Goal: Task Accomplishment & Management: Use online tool/utility

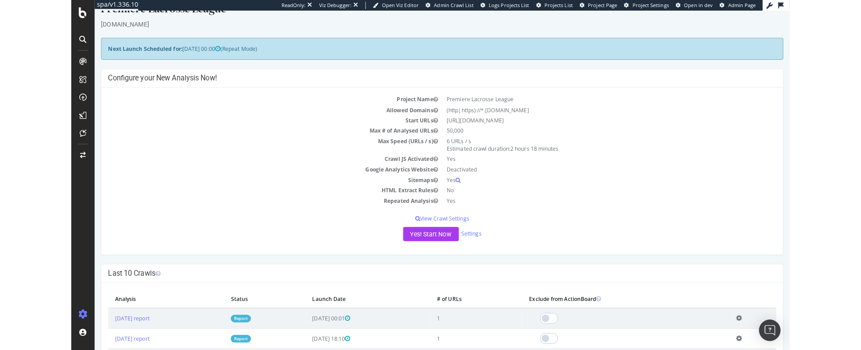
scroll to position [217, 0]
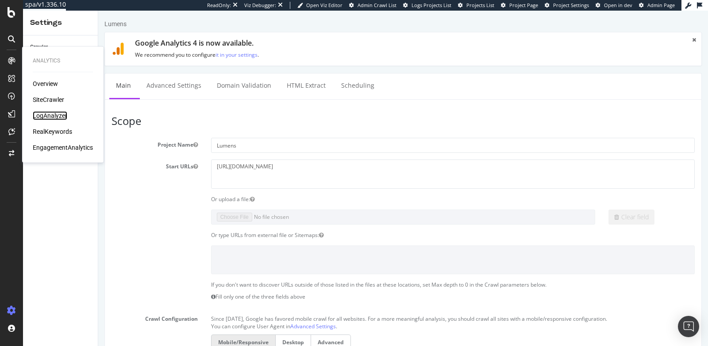
click at [46, 113] on div "LogAnalyzer" at bounding box center [50, 115] width 35 height 9
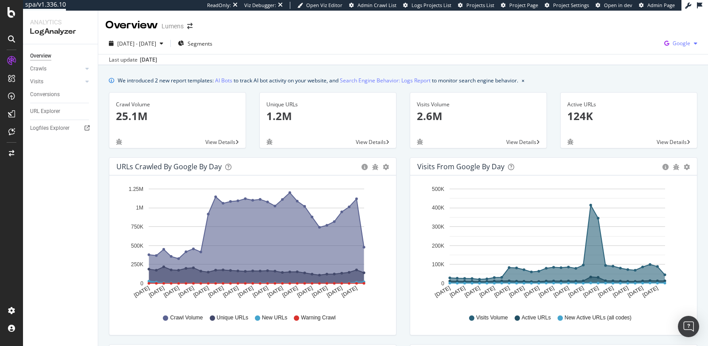
click at [678, 44] on span "Google" at bounding box center [682, 43] width 18 height 8
click at [623, 39] on span "Bing" at bounding box center [629, 36] width 33 height 8
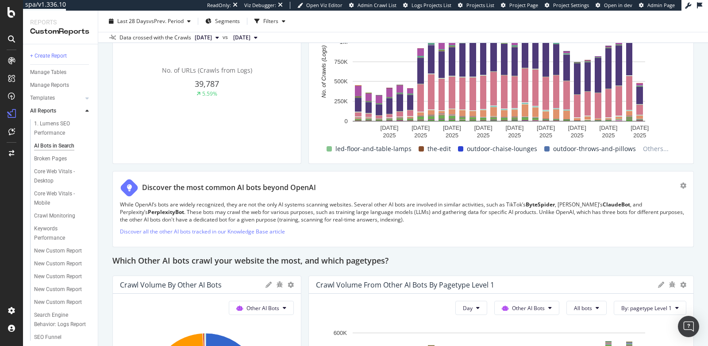
scroll to position [886, 0]
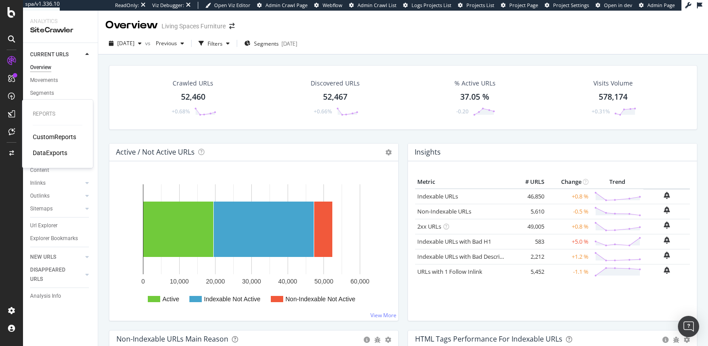
click at [49, 136] on div "CustomReports" at bounding box center [54, 136] width 43 height 9
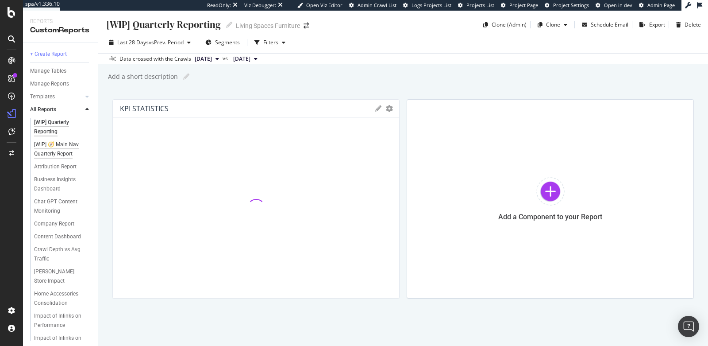
click at [65, 149] on div "[WIP] 🧭 Main Nav Quarterly Report" at bounding box center [60, 149] width 52 height 19
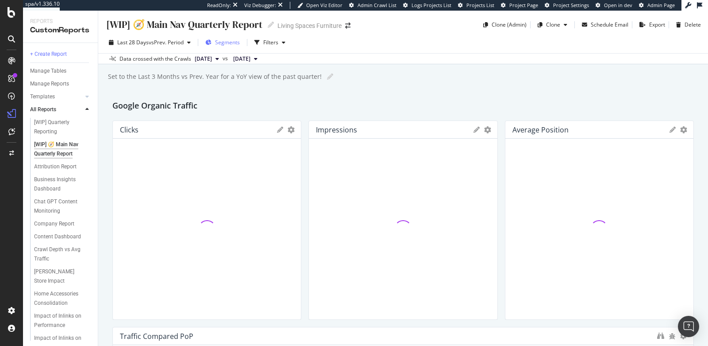
click at [227, 45] on span "Segments" at bounding box center [227, 43] width 25 height 8
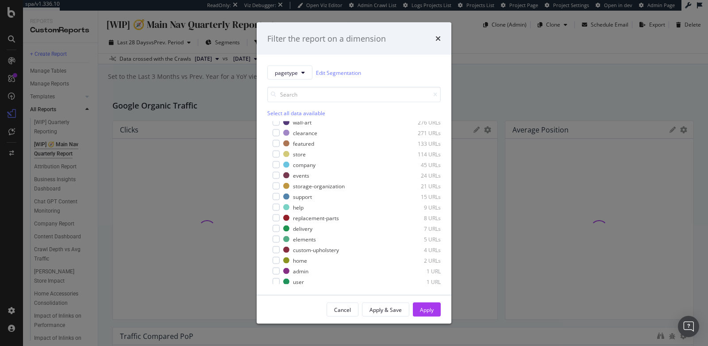
scroll to position [187, 0]
click at [297, 76] on button "pagetype" at bounding box center [289, 72] width 45 height 14
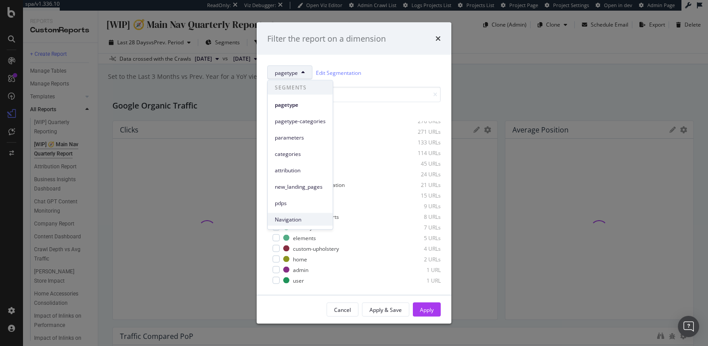
click at [292, 219] on span "Navigation" at bounding box center [300, 219] width 51 height 8
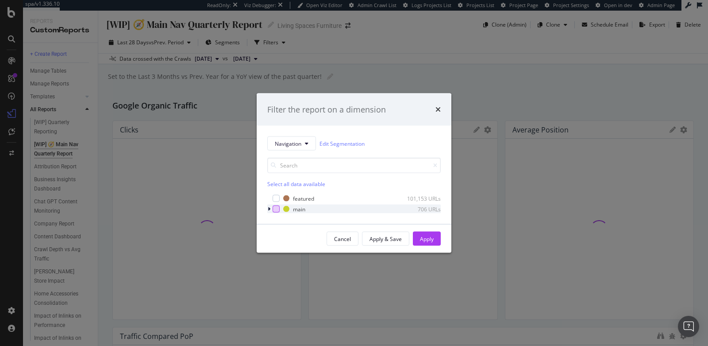
click at [273, 208] on div "modal" at bounding box center [276, 208] width 7 height 7
click at [424, 235] on div "Apply" at bounding box center [427, 239] width 14 height 8
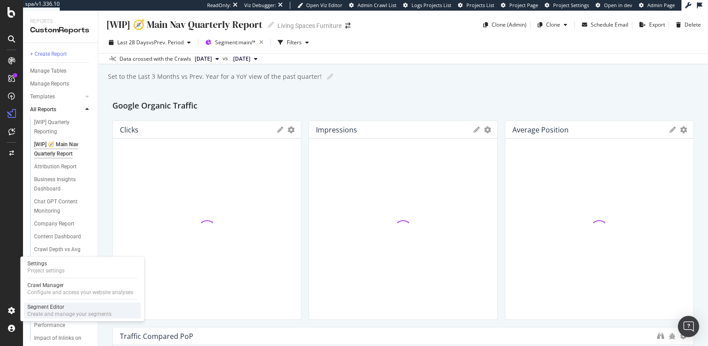
click at [46, 306] on div "Segment Editor" at bounding box center [69, 306] width 84 height 7
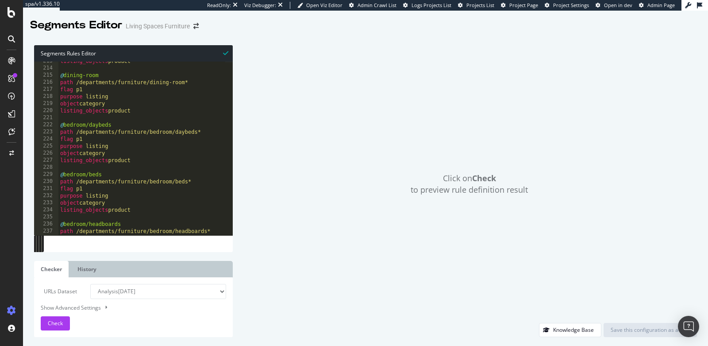
scroll to position [1998, 0]
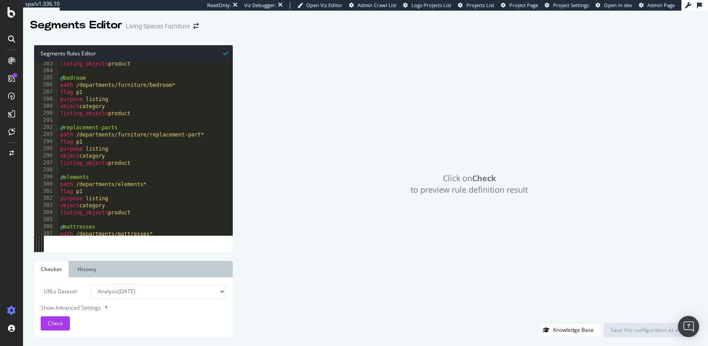
type textarea "object category"
click at [115, 153] on div "listing_objects product @ bedroom path /departments/furniture/bedroom* flag p1 …" at bounding box center [254, 150] width 392 height 181
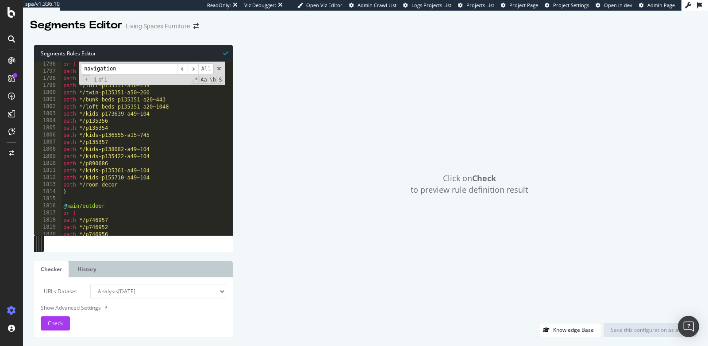
scroll to position [12711, 0]
type input "navigation"
click at [58, 322] on span "Check" at bounding box center [55, 323] width 15 height 8
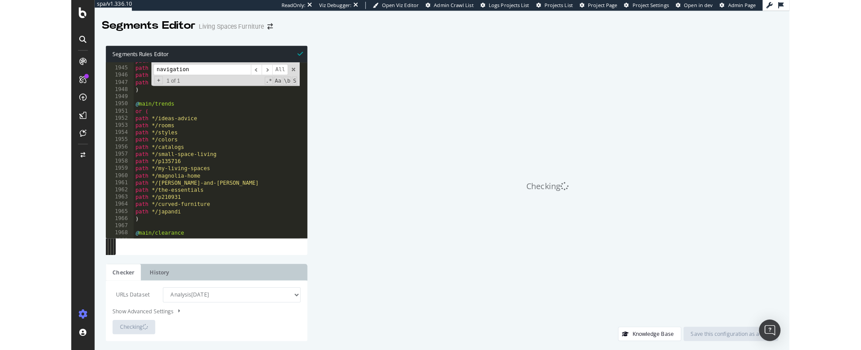
scroll to position [13789, 0]
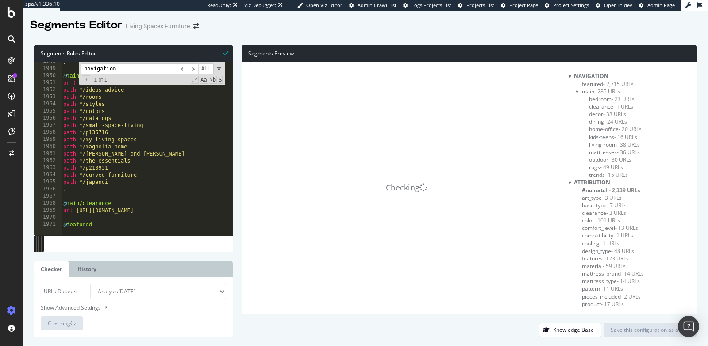
click at [603, 83] on span "- 2,715 URLs" at bounding box center [618, 84] width 31 height 8
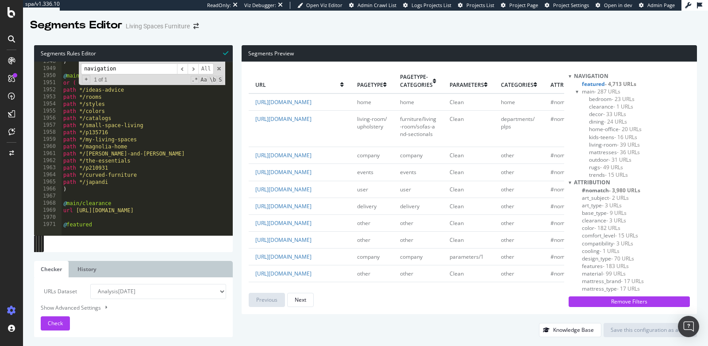
click at [105, 224] on div ") @ main/trends or ( path */ideas-advice path */rooms path */styles path */colo…" at bounding box center [258, 148] width 392 height 181
click at [601, 96] on span "bedroom - 23 URLs" at bounding box center [612, 99] width 46 height 8
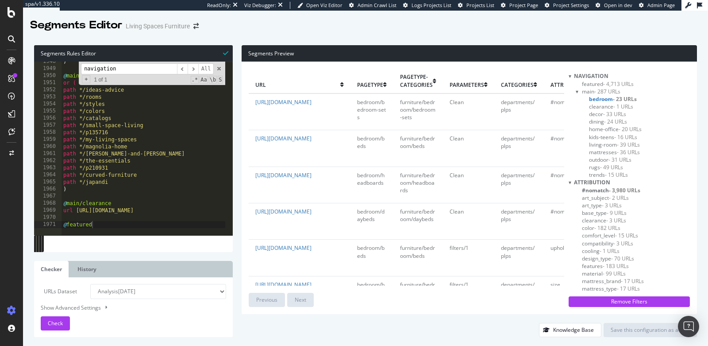
click at [601, 105] on span "clearance - 1 URLs" at bounding box center [611, 107] width 44 height 8
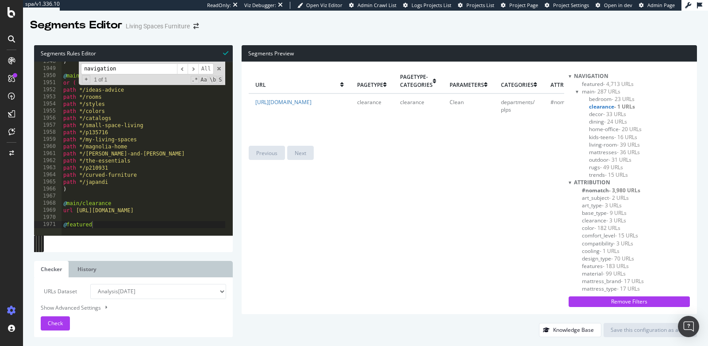
click at [603, 114] on span "- 33 URLs" at bounding box center [614, 114] width 23 height 8
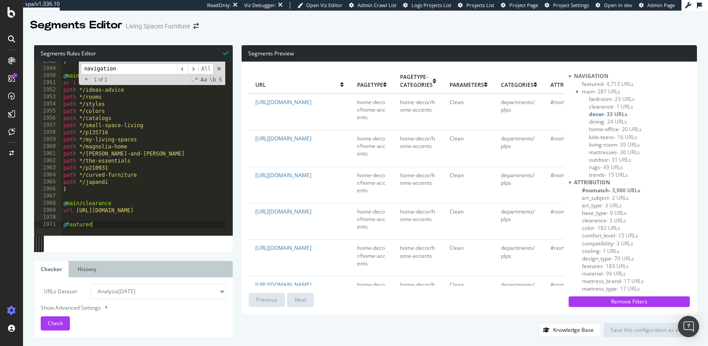
click at [597, 127] on span "home-office - 20 URLs" at bounding box center [615, 129] width 53 height 8
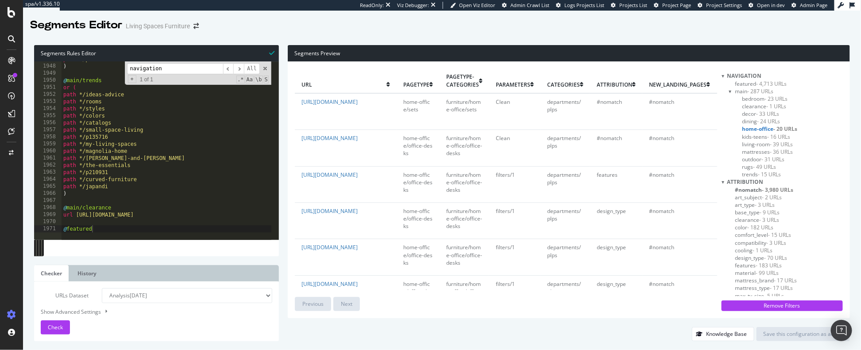
scroll to position [13784, 0]
click at [264, 69] on span at bounding box center [265, 68] width 6 height 6
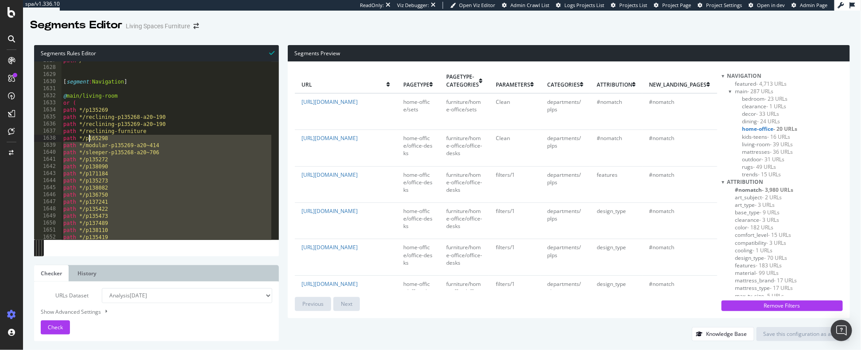
scroll to position [11517, 0]
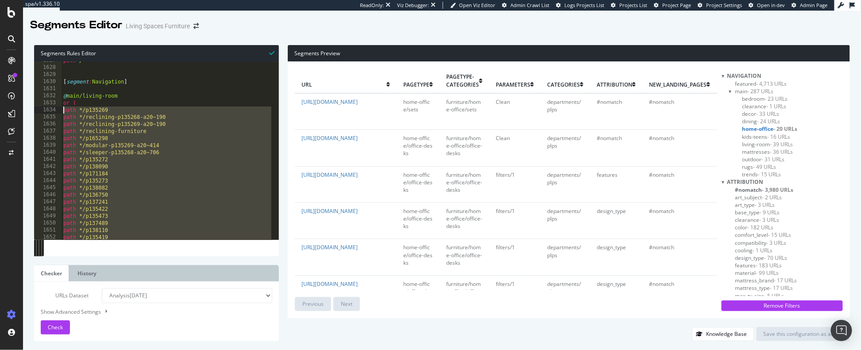
drag, startPoint x: 147, startPoint y: 162, endPoint x: 60, endPoint y: 113, distance: 99.6
click at [60, 113] on div "@featured 1627 1628 1629 1630 1631 1632 1633 1634 1635 1636 1637 1638 1639 1640…" at bounding box center [156, 151] width 245 height 178
type textarea "path */p135269 path */reclining-p135268-a20~190"
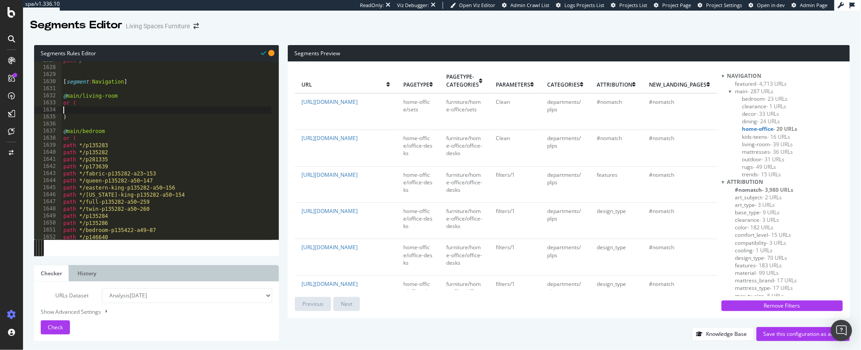
paste textarea "path /departments/custom-upholstery"
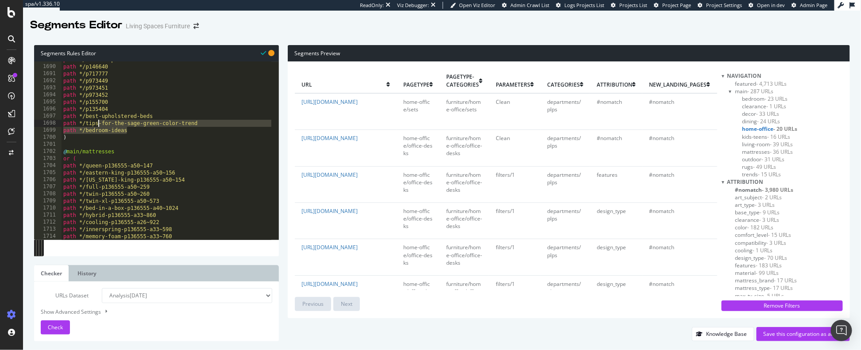
scroll to position [11843, 0]
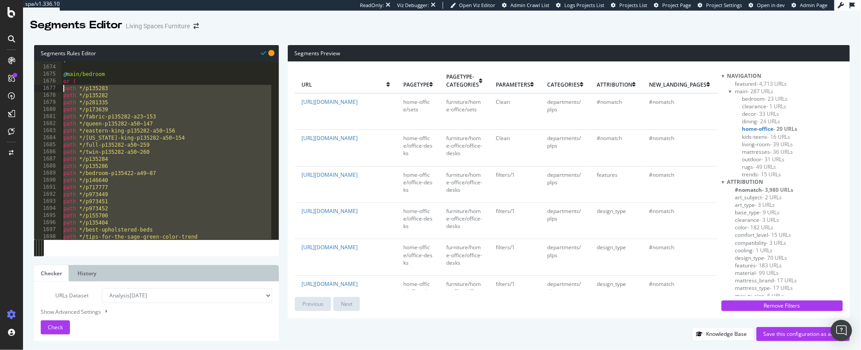
drag, startPoint x: 133, startPoint y: 133, endPoint x: 62, endPoint y: 90, distance: 82.7
click at [62, 90] on div ") @ main/bedroom or ( path */p135283 path */p135282 path */p281335 path */p1736…" at bounding box center [258, 149] width 392 height 185
paste textarea "/departments/mattresses/bedding/throw-blankets/p135404"
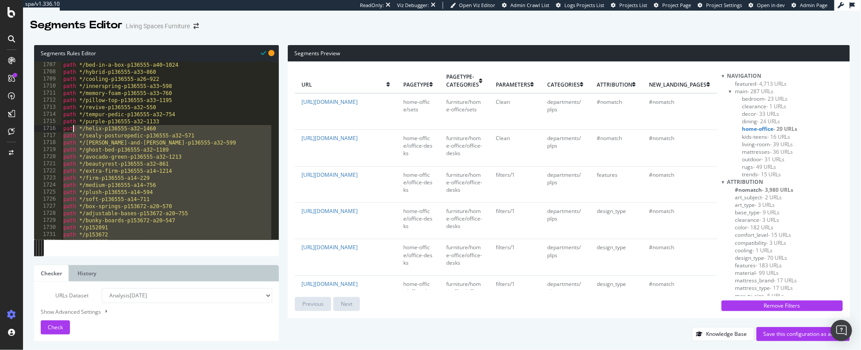
scroll to position [12033, 0]
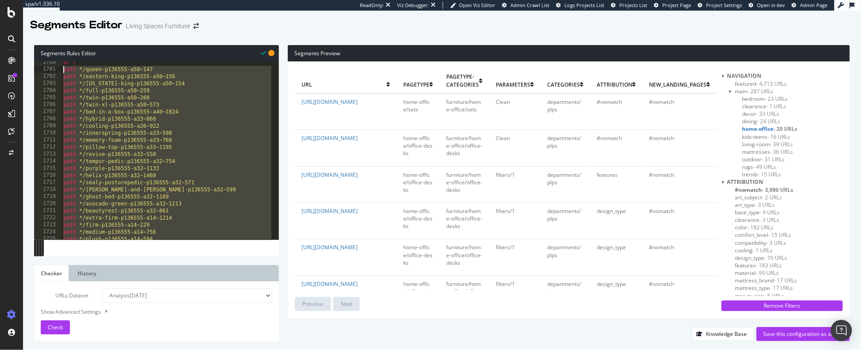
drag, startPoint x: 112, startPoint y: 163, endPoint x: 64, endPoint y: 71, distance: 103.9
click at [64, 71] on div "or ( path */queen-p136555-a50~147 path */eastern-king-p136555-a50~156 path */[U…" at bounding box center [258, 151] width 392 height 185
paste textarea "/departments/mattresses/bedding/p973448"
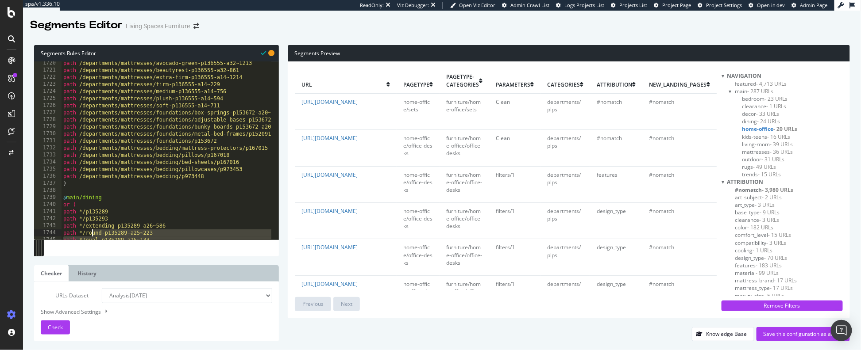
scroll to position [12173, 0]
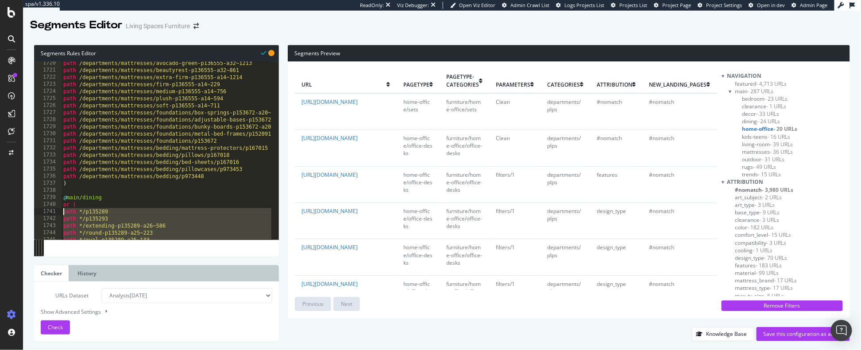
drag, startPoint x: 111, startPoint y: 177, endPoint x: 62, endPoint y: 216, distance: 62.1
click at [62, 216] on div "path /departments/mattresses/avocado-green-p136555-a32~1213 path /departments/m…" at bounding box center [258, 152] width 392 height 185
paste textarea "/departments/furniture/dining-room/home-bars-and-wine-cabinets/p883620"
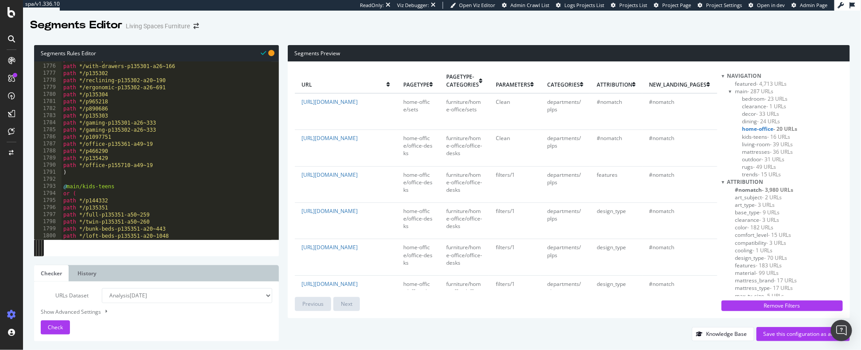
scroll to position [12567, 0]
click at [160, 164] on div "path */l-shaped-p135301-a25~424 path */with-drawers-p135301-a26~166 path */p135…" at bounding box center [258, 148] width 392 height 185
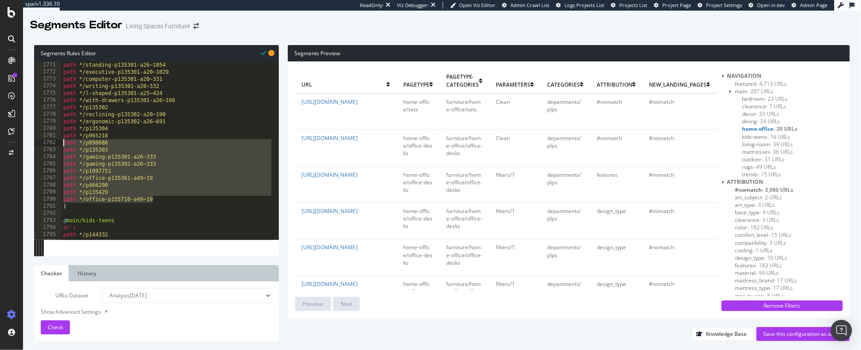
scroll to position [12432, 0]
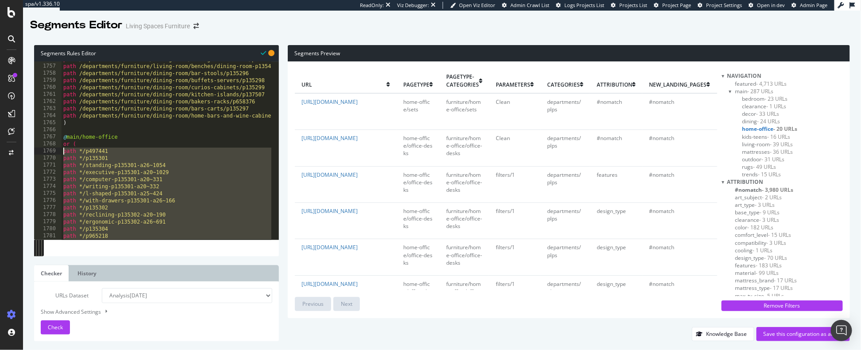
drag, startPoint x: 163, startPoint y: 165, endPoint x: 54, endPoint y: 148, distance: 109.7
click at [54, 148] on div "path */office-p155710-a49~19 1756 1757 1758 1759 1760 1761 1762 1763 1764 1765 …" at bounding box center [156, 151] width 245 height 178
paste textarea "/departments/wall-art/office-p155710-a49~19"
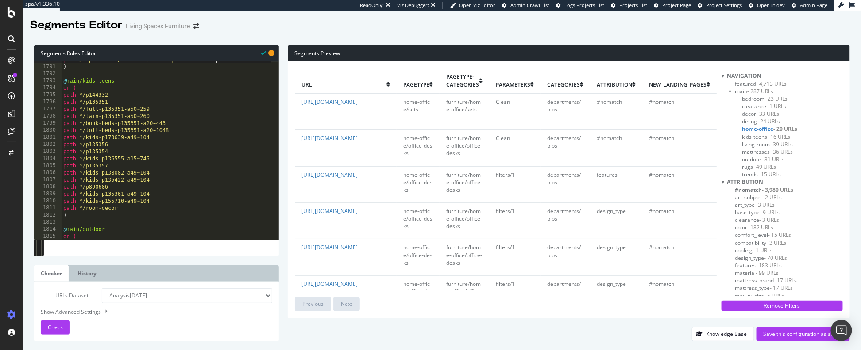
scroll to position [12673, 0]
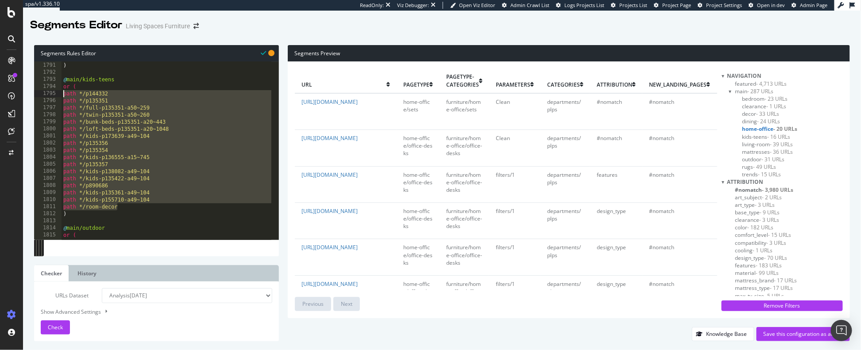
drag, startPoint x: 126, startPoint y: 208, endPoint x: 57, endPoint y: 92, distance: 135.3
click at [57, 92] on div "path /departments/wall-art/office-p155710-a49~19 1790 1791 1792 1793 1794 1795 …" at bounding box center [156, 151] width 245 height 178
paste textarea "/departments/kids/room-decor"
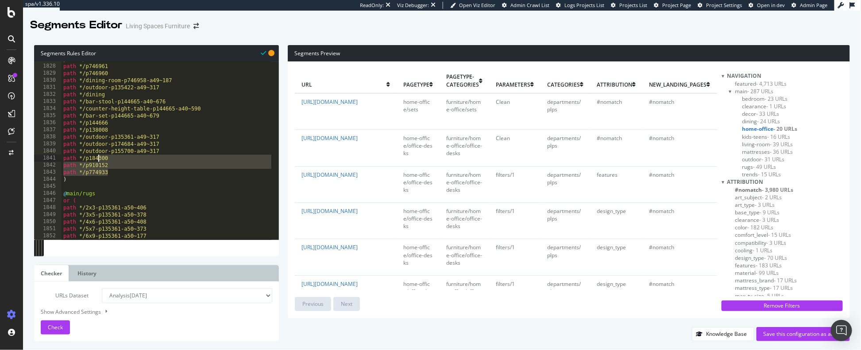
scroll to position [12834, 0]
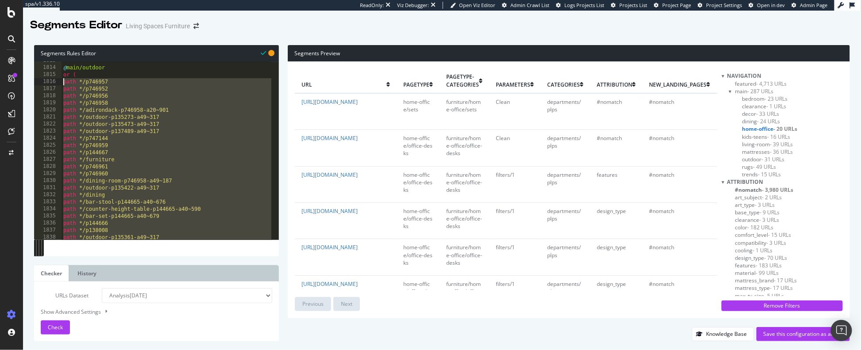
drag, startPoint x: 111, startPoint y: 163, endPoint x: 59, endPoint y: 81, distance: 97.2
click at [59, 81] on div "path /departments/kids/room-decor 1813 1814 1815 1816 1817 1818 1819 1820 1821 …" at bounding box center [156, 151] width 245 height 178
paste textarea "/departments/rugs/doormats/p774933"
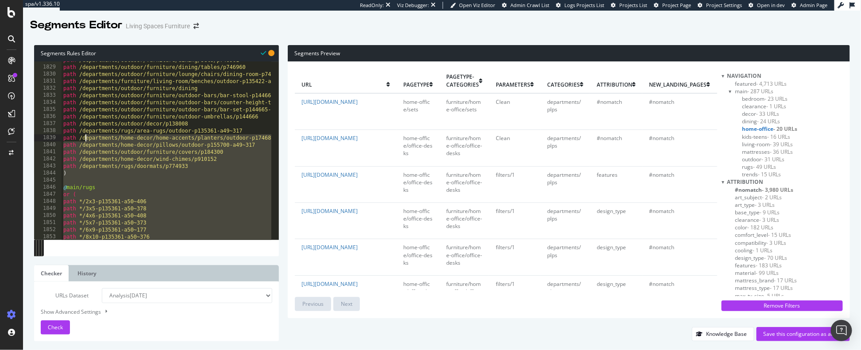
scroll to position [12941, 0]
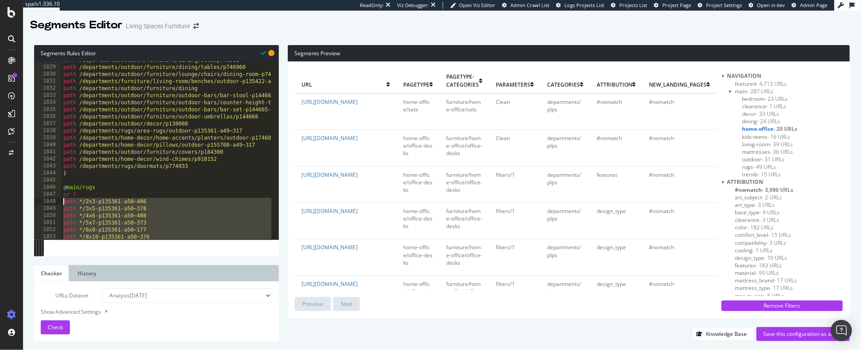
drag, startPoint x: 157, startPoint y: 167, endPoint x: 61, endPoint y: 202, distance: 102.2
click at [61, 202] on div "path /departments/rugs/doormats/p774933 1828 1829 1830 1831 1832 1833 1834 1835…" at bounding box center [156, 151] width 245 height 178
paste textarea "/departments/rugs/area-rugs/wool-p135361-a6~119"
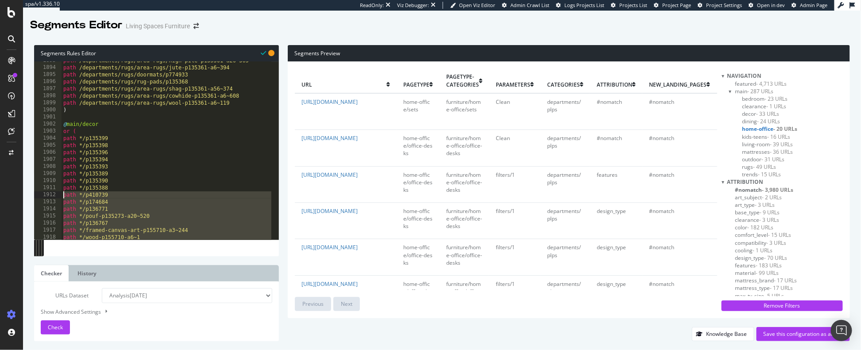
scroll to position [13401, 0]
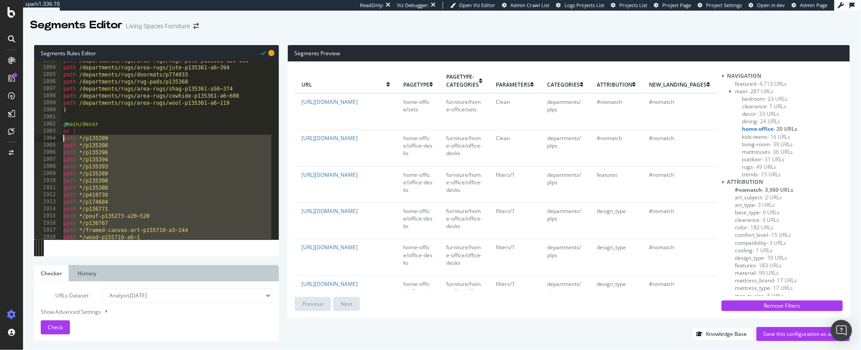
drag, startPoint x: 112, startPoint y: 187, endPoint x: 59, endPoint y: 140, distance: 70.9
click at [59, 140] on div "path /departments/rugs/area-rugs/wool-p135361-a6~119 1893 1894 1895 1896 1897 1…" at bounding box center [156, 151] width 245 height 178
paste textarea "/departments/mattresses/bedding/p97344"
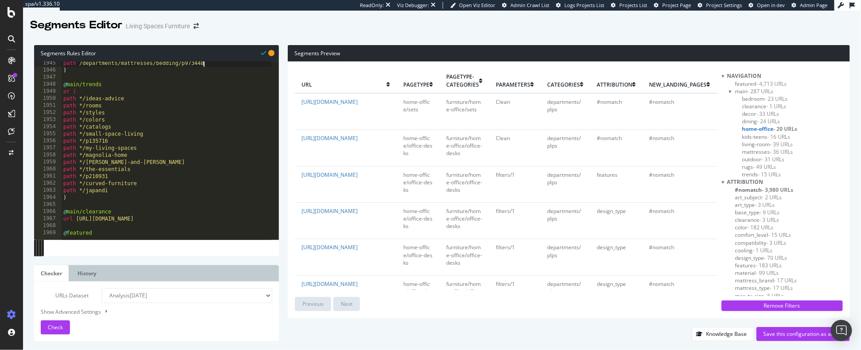
scroll to position [13766, 0]
click at [127, 187] on div "path /departments/mattresses/bedding/p973448 ) @ main/trends or ( path */ideas-…" at bounding box center [258, 152] width 392 height 185
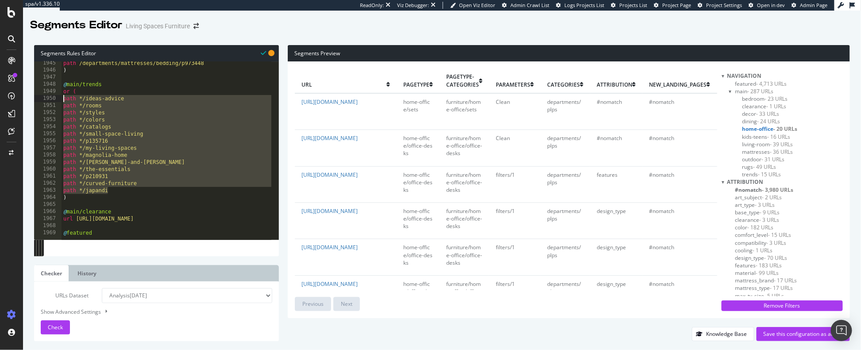
drag, startPoint x: 121, startPoint y: 193, endPoint x: 61, endPoint y: 100, distance: 110.5
click at [61, 100] on div "path */curved-furniture 1945 1946 1947 1948 1949 1950 1951 1952 1953 1954 1955 …" at bounding box center [156, 151] width 245 height 178
paste textarea "/departments/furniture/scandinavian/japandi"
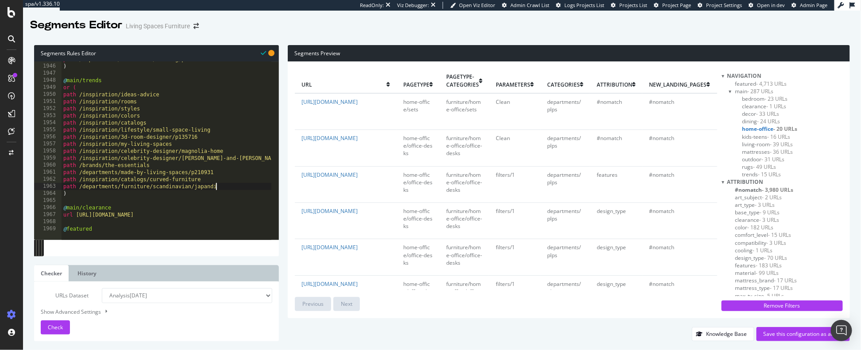
scroll to position [13770, 0]
click at [60, 329] on span "Check" at bounding box center [55, 328] width 15 height 8
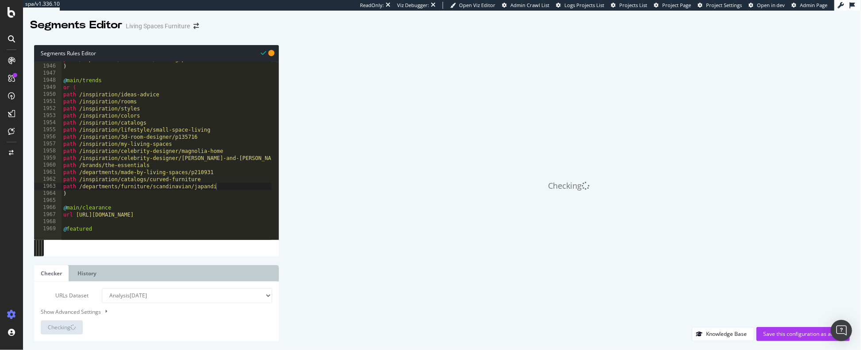
type textarea "@featured"
click at [109, 229] on div "path /departments/mattresses/bedding/p973448 ) @ main/trends or ( path /inspira…" at bounding box center [258, 148] width 392 height 185
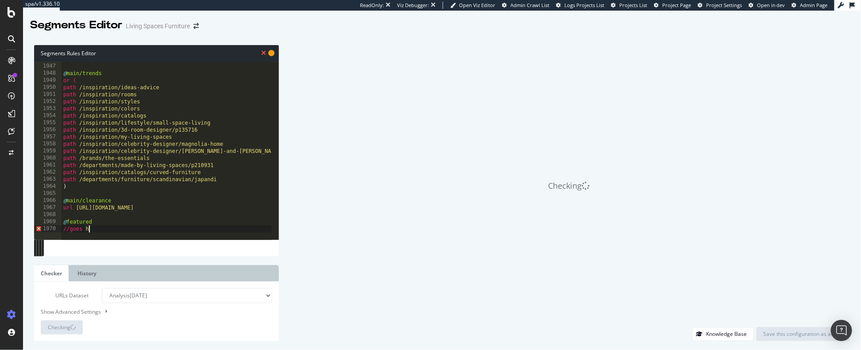
scroll to position [0, 0]
type textarea "/"
type textarea "@featured"
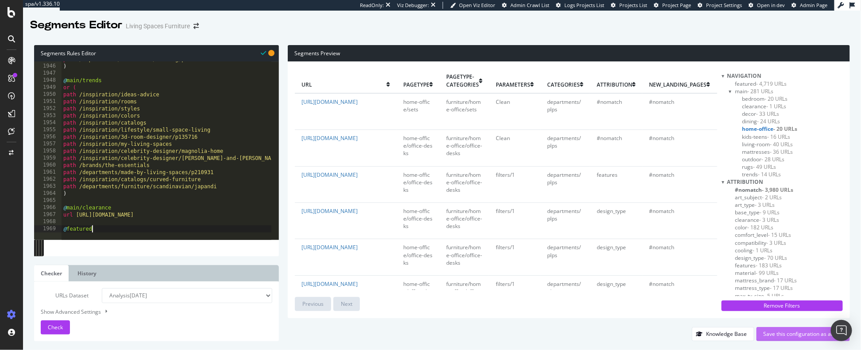
click at [708, 332] on div "Save this configuration as active" at bounding box center [802, 335] width 79 height 8
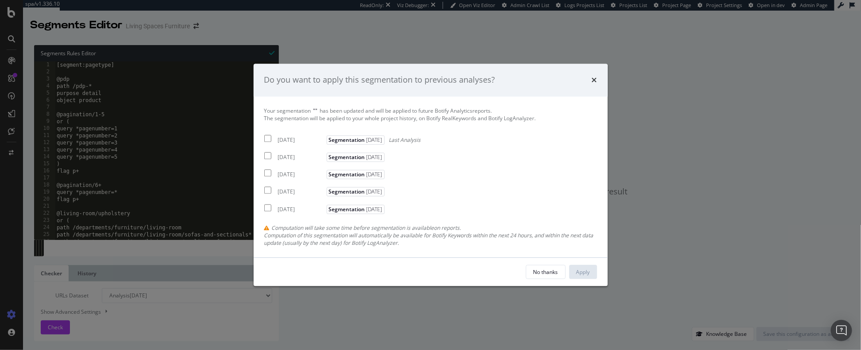
click at [268, 140] on input "modal" at bounding box center [267, 138] width 7 height 7
checkbox input "true"
click at [266, 155] on input "modal" at bounding box center [267, 156] width 7 height 7
checkbox input "true"
click at [266, 172] on input "modal" at bounding box center [267, 173] width 7 height 7
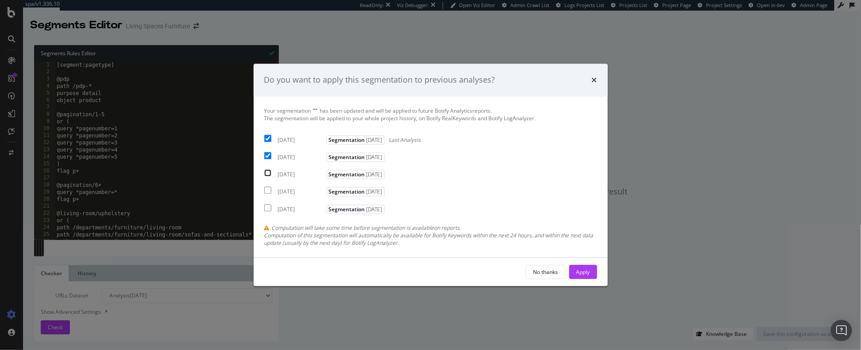
checkbox input "true"
click at [587, 270] on div "Apply" at bounding box center [583, 273] width 14 height 8
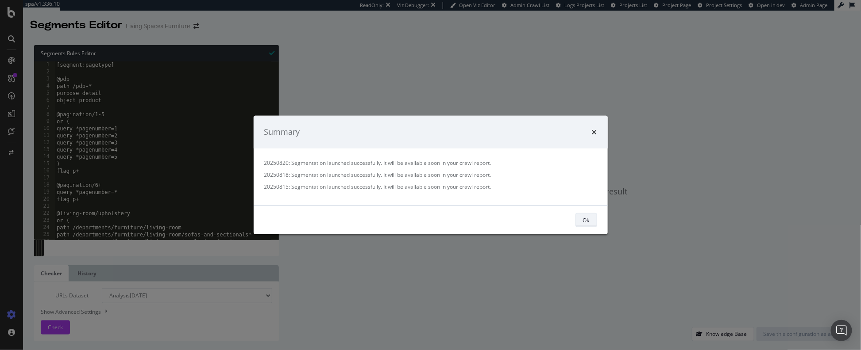
click at [589, 218] on div "Ok" at bounding box center [586, 220] width 7 height 8
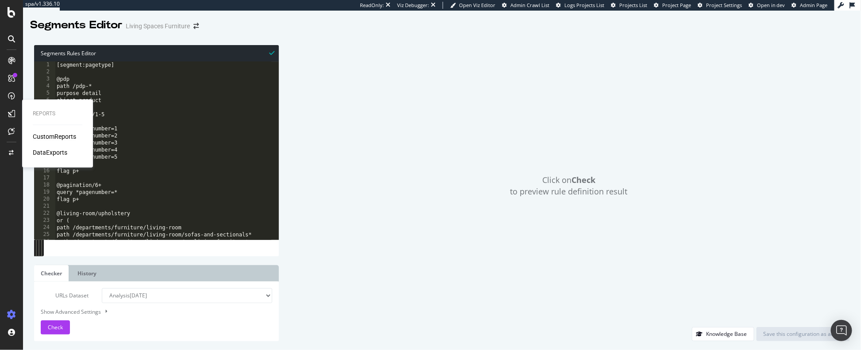
click at [42, 139] on div "CustomReports" at bounding box center [54, 136] width 43 height 9
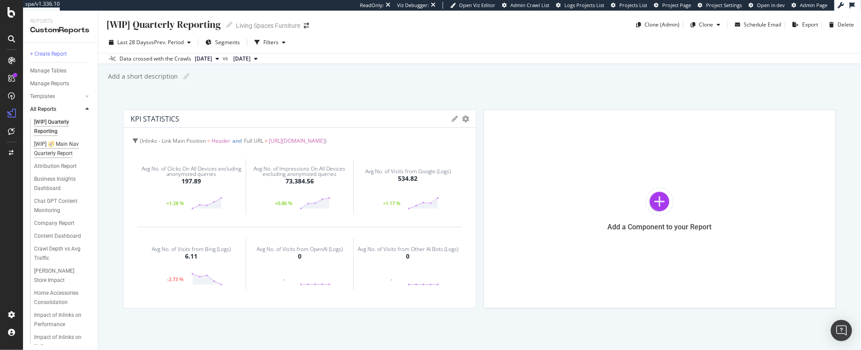
click at [67, 147] on div "[WIP] 🧭 Main Nav Quarterly Report" at bounding box center [60, 149] width 52 height 19
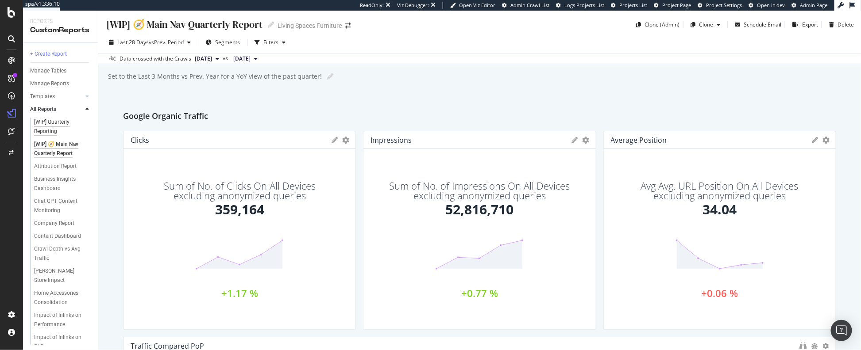
click at [46, 127] on div "[WIP] Quarterly Reporting" at bounding box center [59, 127] width 50 height 19
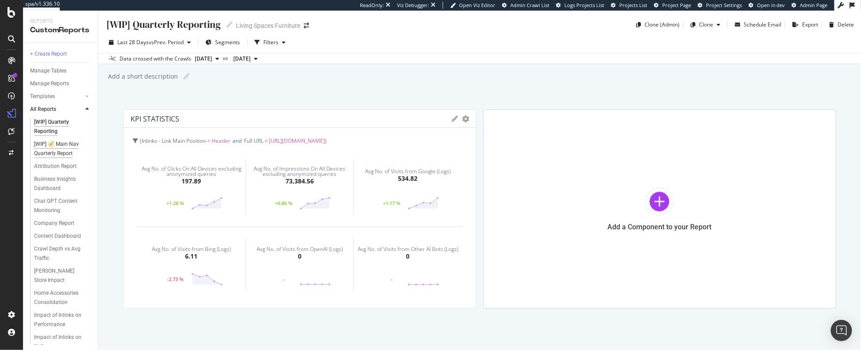
click at [47, 146] on div "[WIP] 🧭 Main Nav Quarterly Report" at bounding box center [60, 149] width 52 height 19
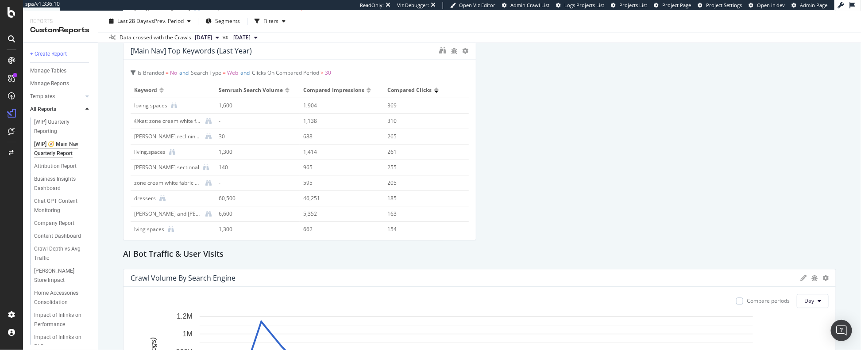
scroll to position [915, 0]
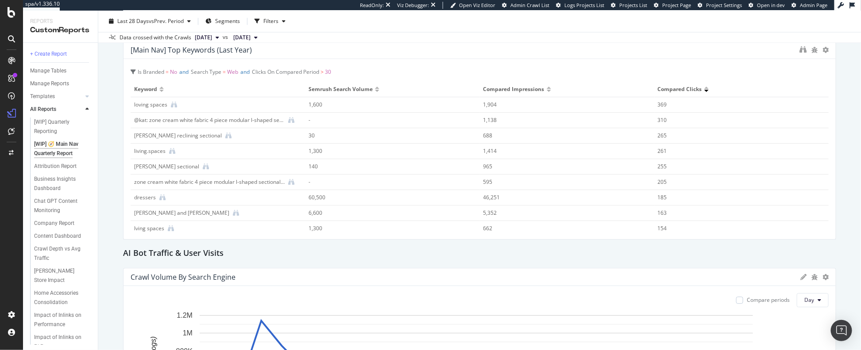
drag, startPoint x: 470, startPoint y: 184, endPoint x: 835, endPoint y: 205, distance: 365.3
click at [708, 205] on div "[WIP] 🧭 Main Nav Quarterly Report [WIP] 🧭 Main Nav Quarterly Report Living Spac…" at bounding box center [479, 181] width 762 height 340
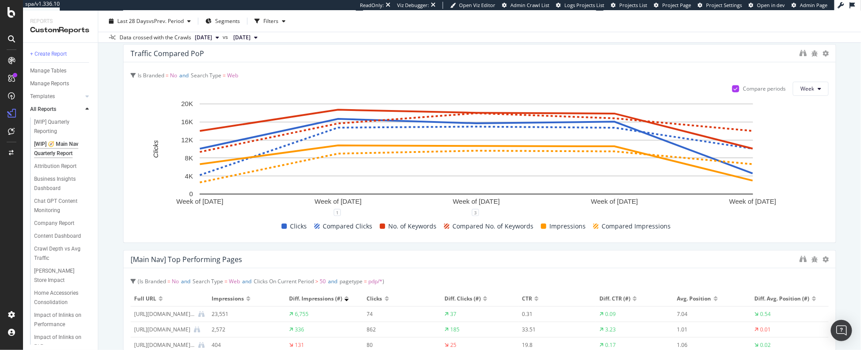
scroll to position [246, 0]
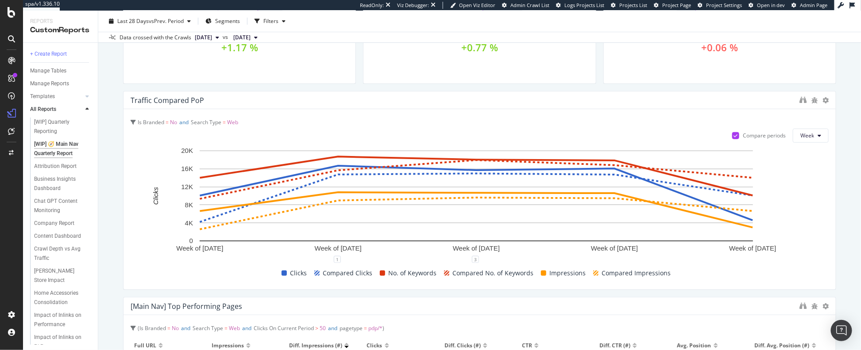
click at [125, 13] on div "Last 28 Days vs Prev. Period Segments Filters Data crossed with the Crawls [DAT…" at bounding box center [479, 27] width 762 height 32
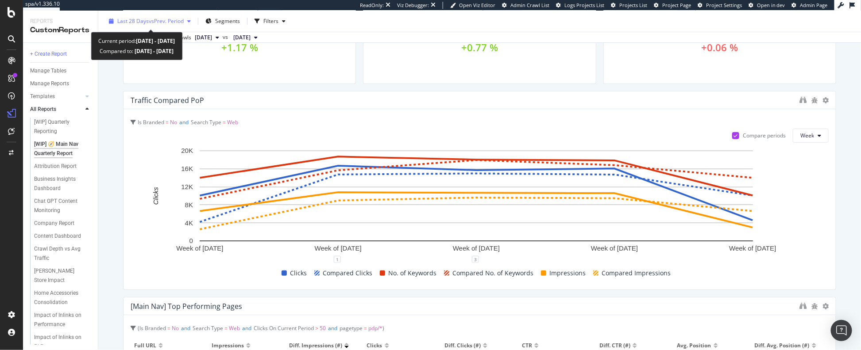
click at [127, 20] on span "Last 28 Days" at bounding box center [132, 21] width 31 height 8
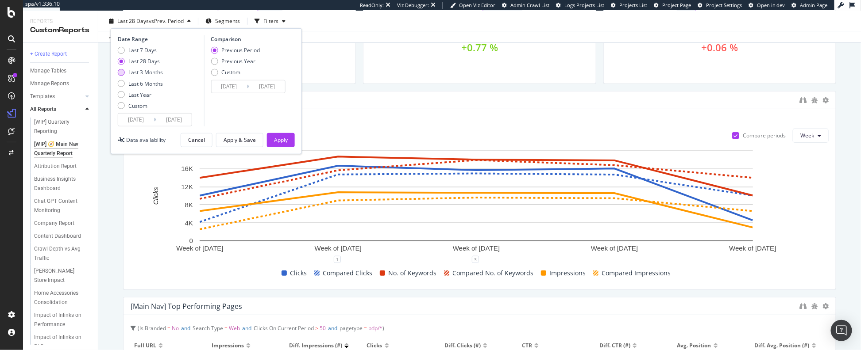
click at [131, 70] on div "Last 3 Months" at bounding box center [145, 73] width 35 height 8
type input "[DATE]"
click at [284, 139] on div "Apply" at bounding box center [281, 140] width 14 height 8
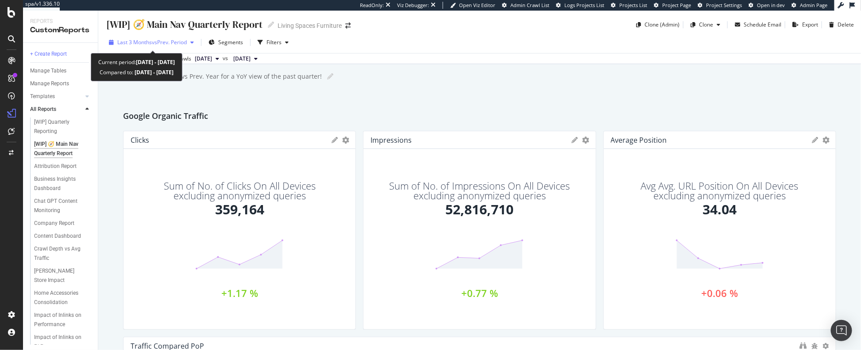
click at [172, 43] on span "vs Prev. Period" at bounding box center [169, 43] width 35 height 8
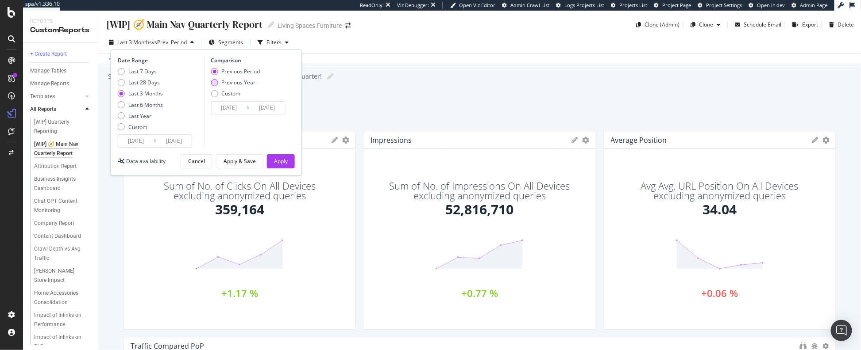
click at [219, 82] on div "Previous Year" at bounding box center [235, 83] width 49 height 8
type input "[DATE]"
click at [283, 156] on div "Apply" at bounding box center [281, 161] width 14 height 13
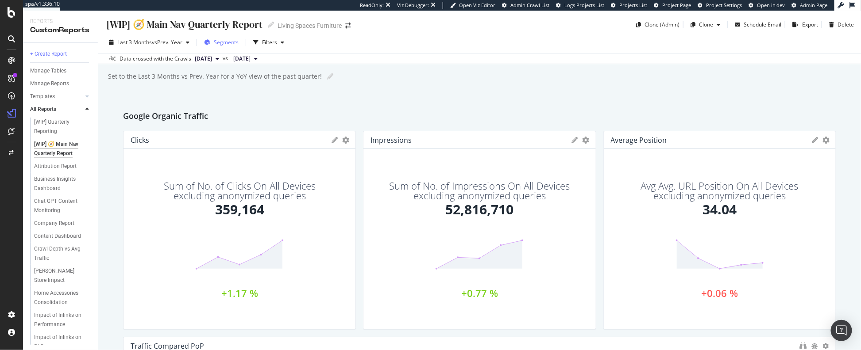
click at [222, 40] on span "Segments" at bounding box center [226, 43] width 25 height 8
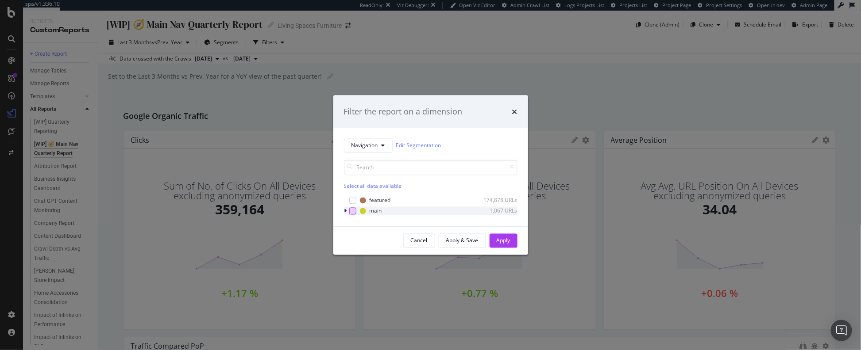
click at [353, 210] on div "modal" at bounding box center [352, 211] width 7 height 7
click at [503, 236] on div "Apply" at bounding box center [504, 240] width 14 height 13
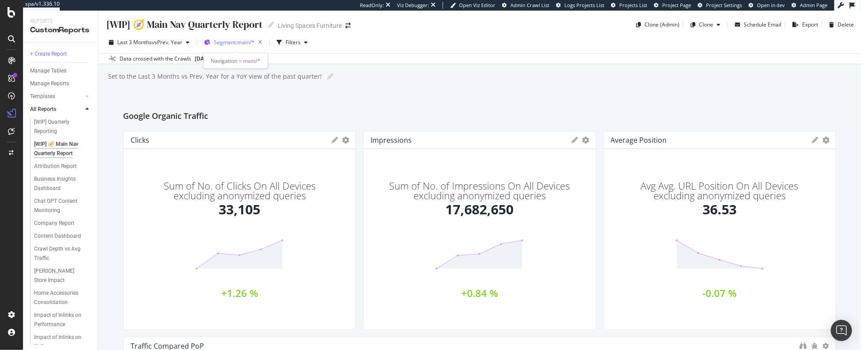
click at [232, 44] on span "Segment: main/*" at bounding box center [234, 43] width 41 height 8
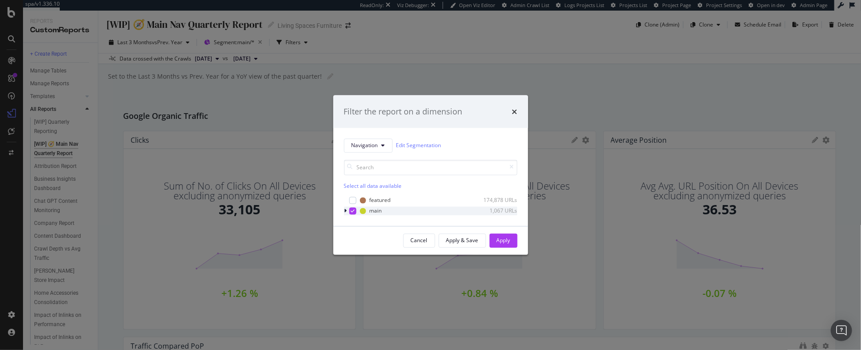
click at [346, 210] on icon "modal" at bounding box center [345, 210] width 3 height 5
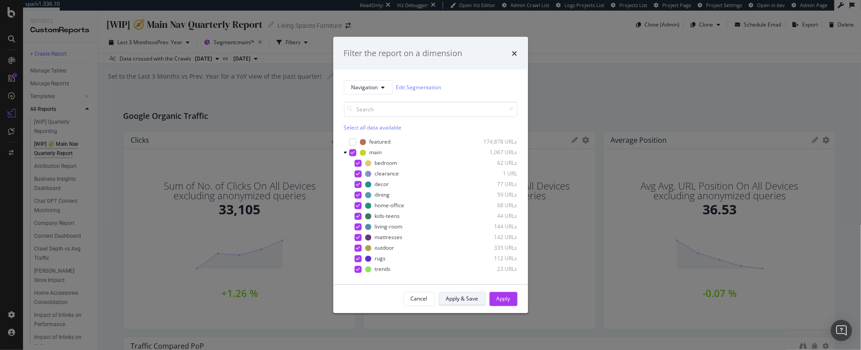
click at [458, 296] on div "Apply & Save" at bounding box center [462, 300] width 32 height 8
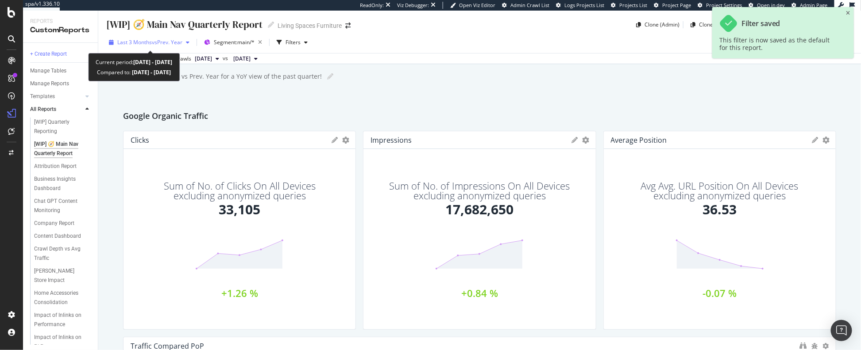
click at [171, 44] on span "vs Prev. Year" at bounding box center [167, 43] width 31 height 8
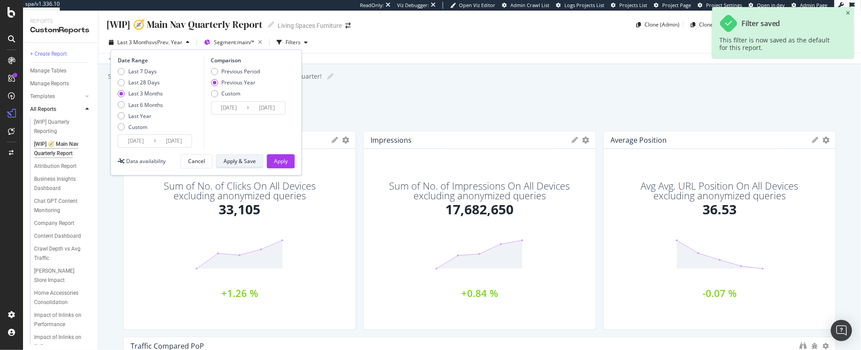
click at [224, 158] on div "Apply & Save" at bounding box center [239, 162] width 32 height 8
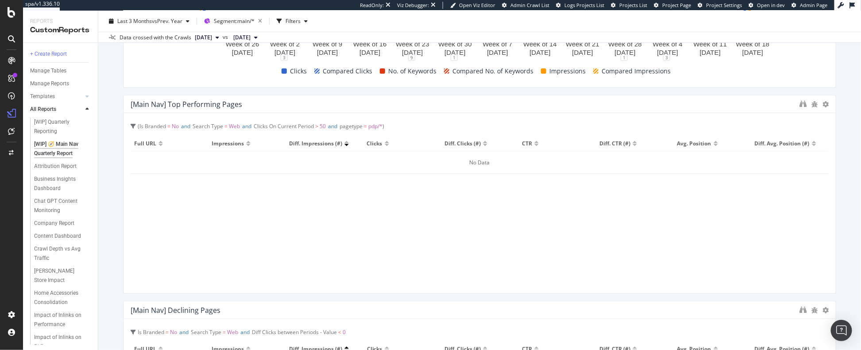
scroll to position [488, 0]
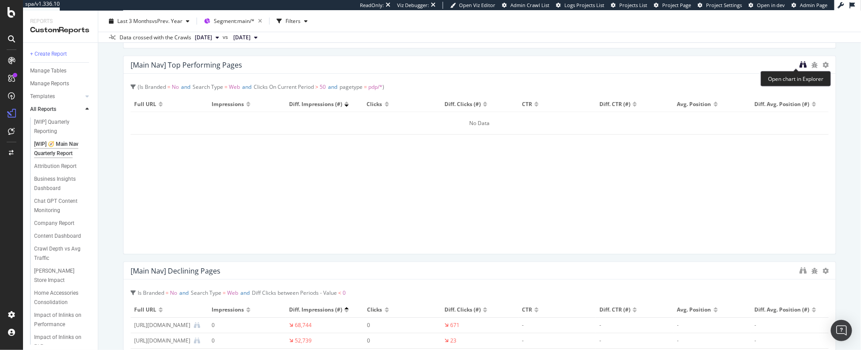
click at [708, 64] on icon "binoculars" at bounding box center [802, 64] width 7 height 7
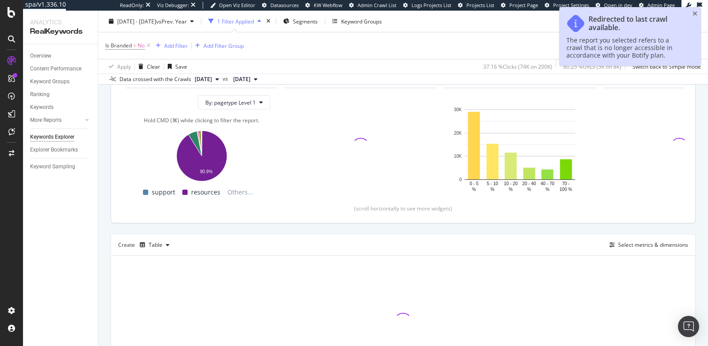
scroll to position [166, 0]
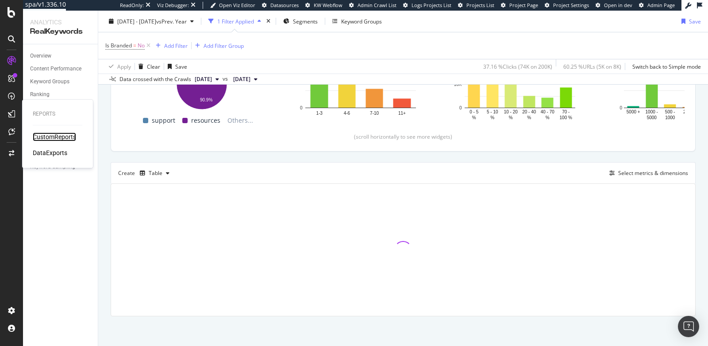
click at [45, 136] on div "CustomReports" at bounding box center [54, 136] width 43 height 9
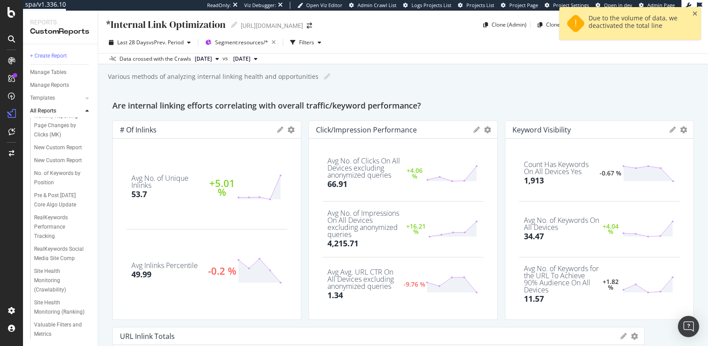
scroll to position [166, 0]
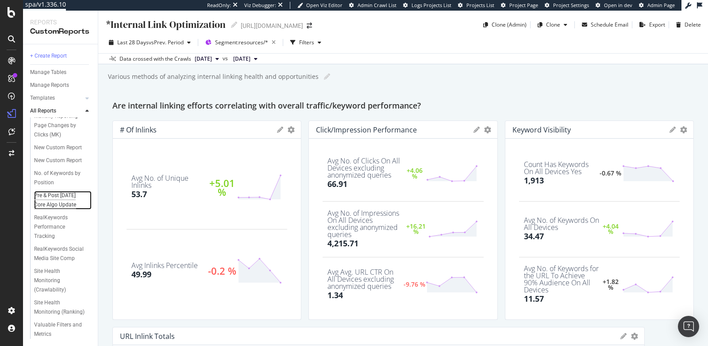
click at [57, 191] on div "Pre & Post June 2025 Core Algo Update" at bounding box center [60, 200] width 52 height 19
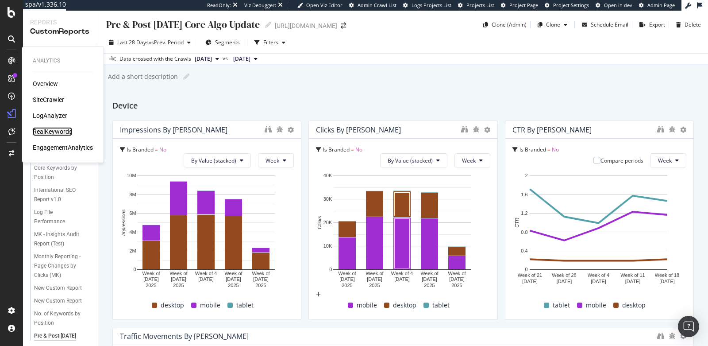
click at [59, 129] on div "RealKeywords" at bounding box center [52, 131] width 39 height 9
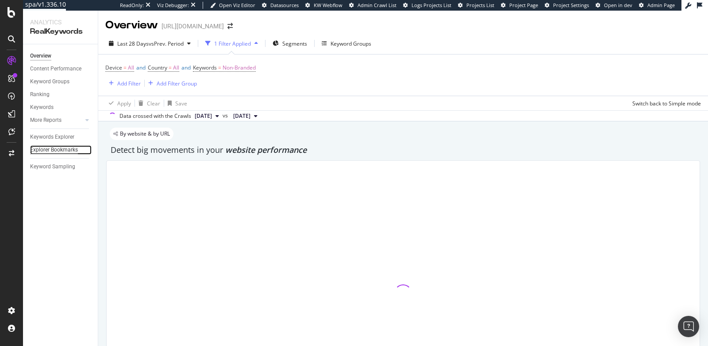
click at [65, 149] on div "Explorer Bookmarks" at bounding box center [54, 149] width 48 height 9
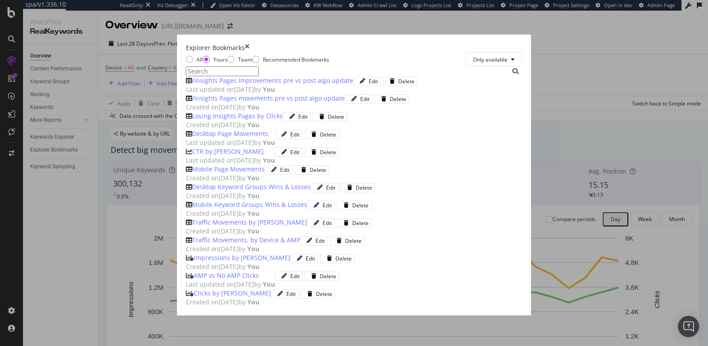
click at [295, 85] on div "/insights Pages Improvements pre vs post algo update" at bounding box center [269, 80] width 167 height 9
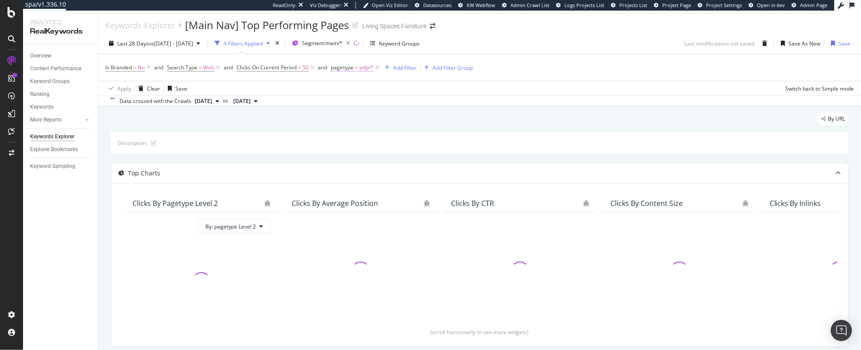
click at [352, 67] on span "pagetype" at bounding box center [342, 68] width 23 height 8
click at [337, 67] on icon at bounding box center [336, 66] width 3 height 5
click at [258, 102] on icon at bounding box center [256, 101] width 4 height 5
click at [377, 68] on icon at bounding box center [377, 67] width 8 height 9
click at [354, 42] on icon "button" at bounding box center [348, 43] width 11 height 12
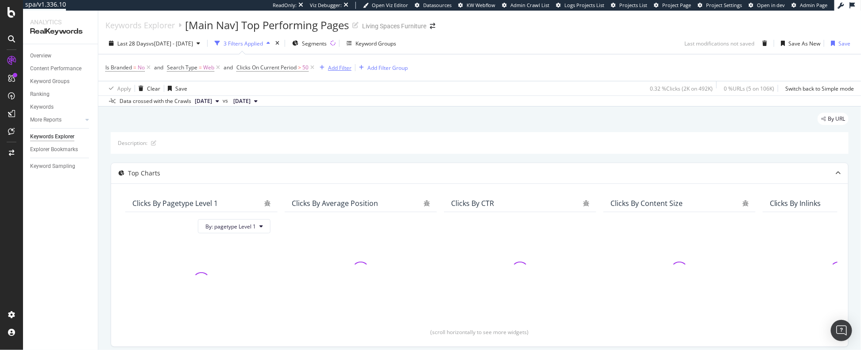
click at [334, 68] on div "Add Filter" at bounding box center [339, 68] width 23 height 8
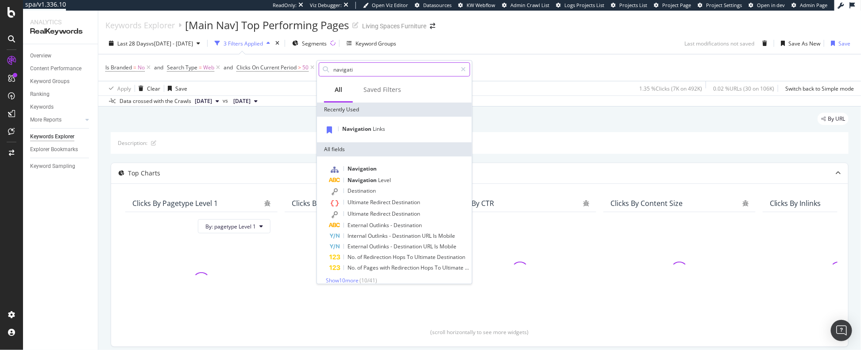
type input "navigatio"
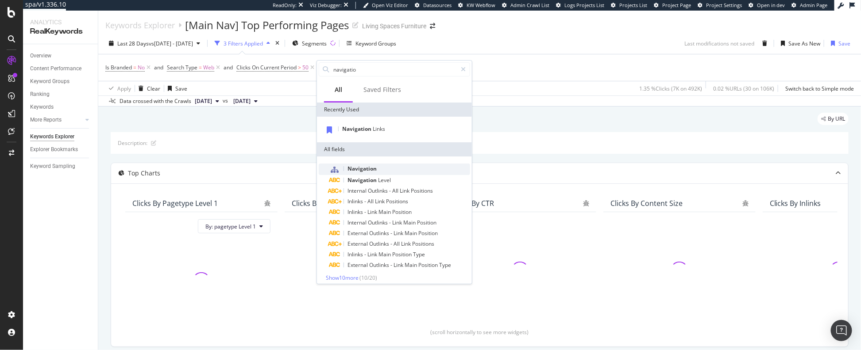
click at [353, 172] on span "Navigation" at bounding box center [361, 169] width 29 height 8
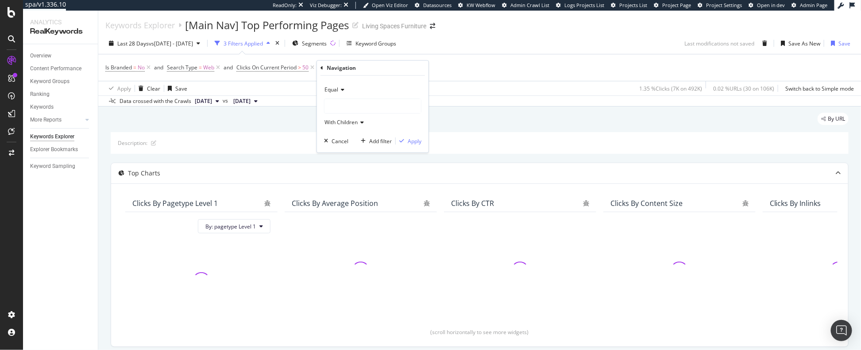
click at [343, 108] on div at bounding box center [372, 106] width 96 height 14
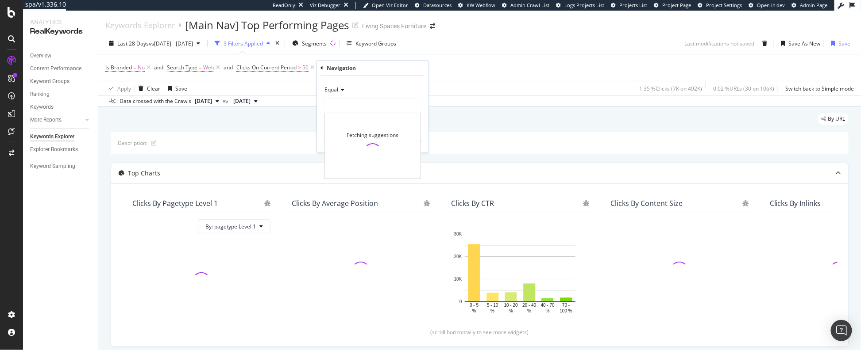
click at [338, 88] on icon at bounding box center [341, 89] width 6 height 5
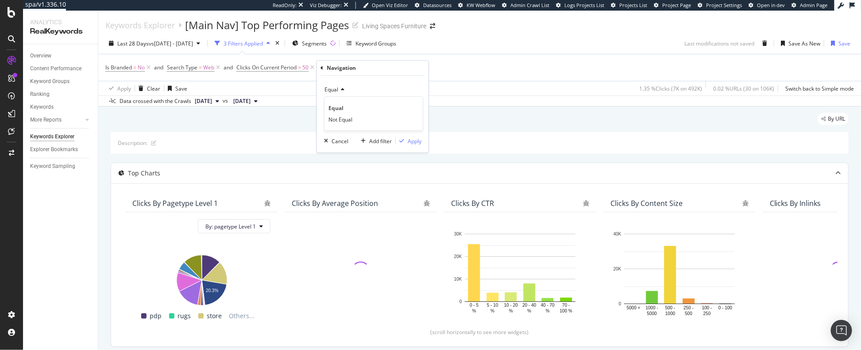
click at [374, 86] on div "Equal" at bounding box center [372, 90] width 97 height 14
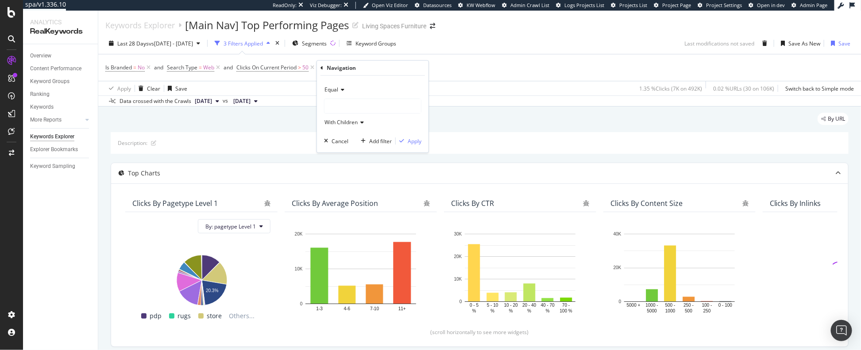
click at [347, 107] on div at bounding box center [372, 106] width 96 height 14
